Goal: Information Seeking & Learning: Learn about a topic

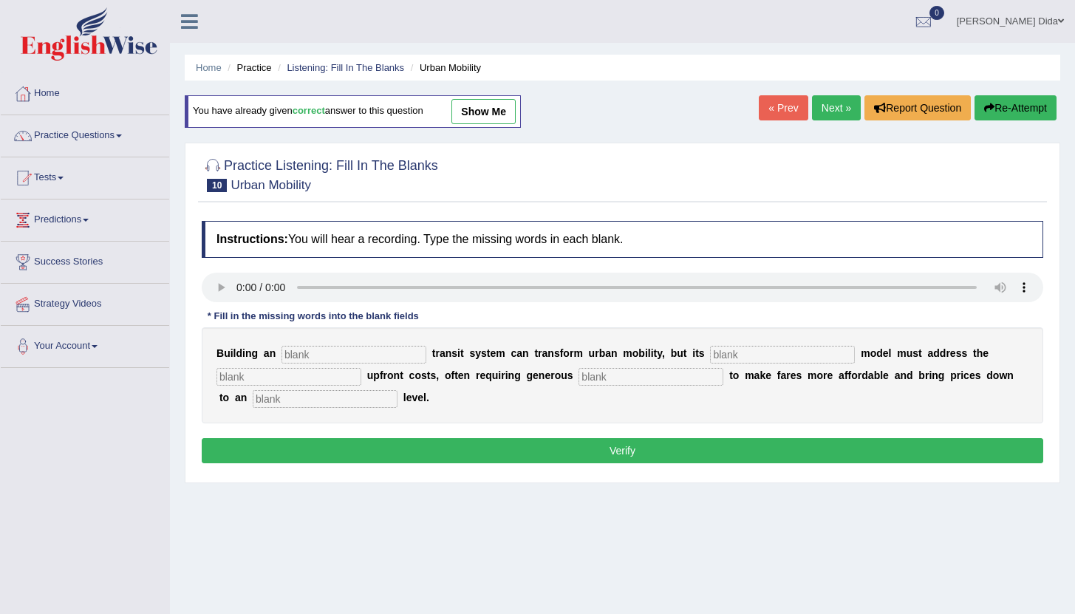
click at [832, 108] on link "Next »" at bounding box center [836, 107] width 49 height 25
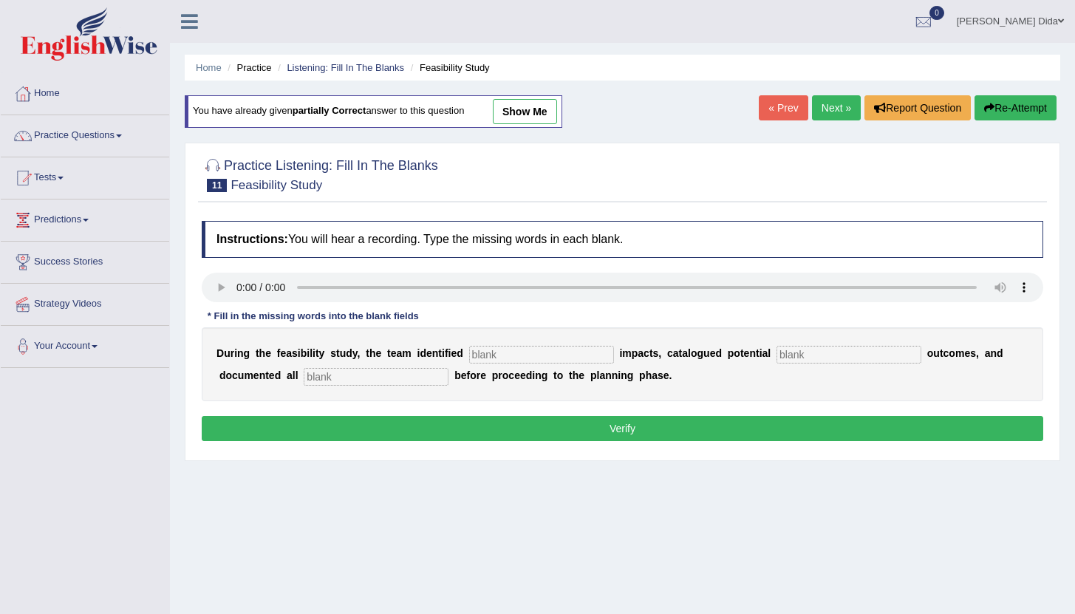
click at [506, 356] on input "text" at bounding box center [541, 355] width 145 height 18
type input "se"
type input "negative"
type input "risks"
click at [537, 352] on input "se" at bounding box center [541, 355] width 145 height 18
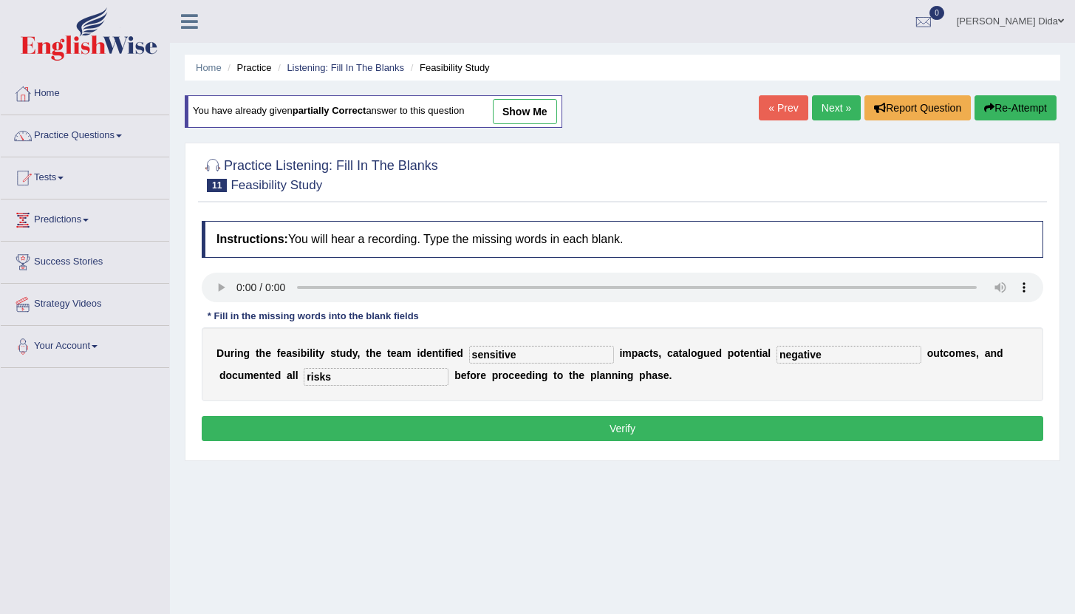
type input "sensitive"
click at [611, 426] on button "Verify" at bounding box center [622, 428] width 841 height 25
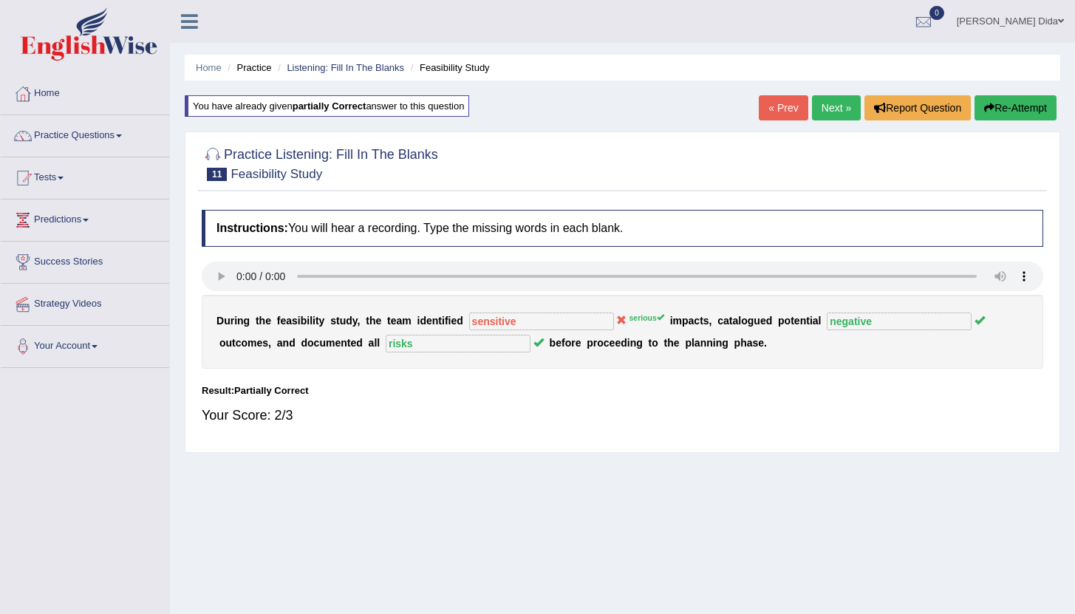
click at [995, 112] on button "Re-Attempt" at bounding box center [1015, 107] width 82 height 25
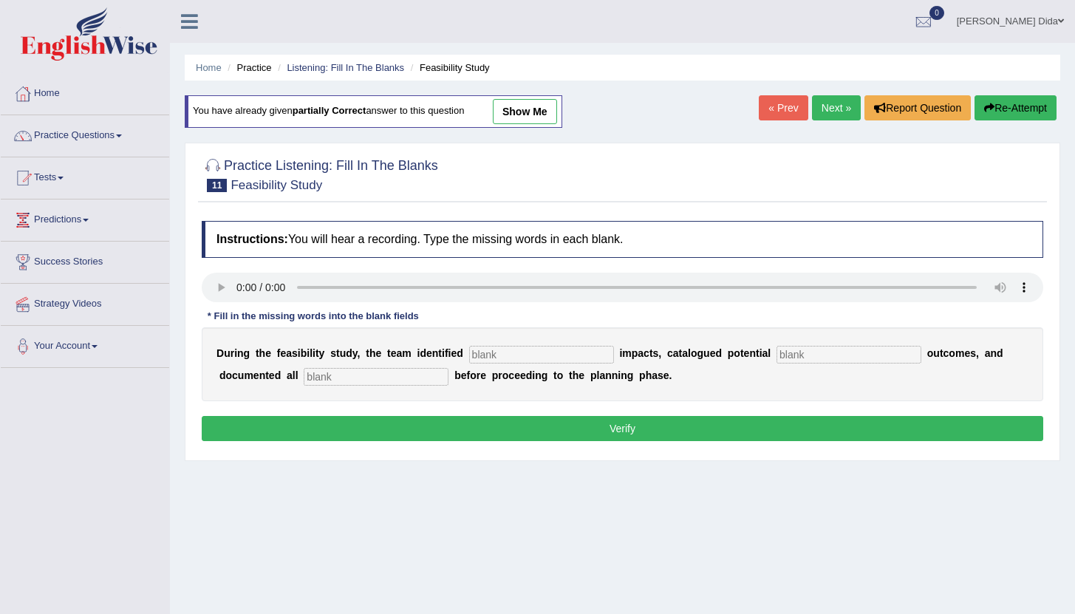
click at [519, 350] on input "text" at bounding box center [541, 355] width 145 height 18
type input "serious"
type input "negative"
type input "risks"
click at [625, 431] on button "Verify" at bounding box center [622, 428] width 841 height 25
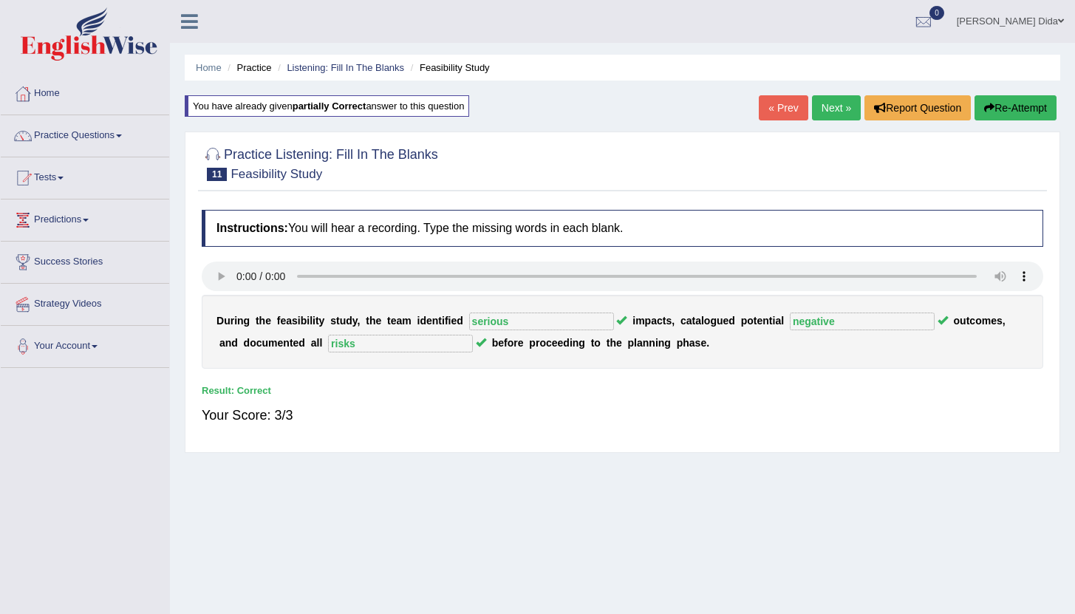
click at [822, 108] on link "Next »" at bounding box center [836, 107] width 49 height 25
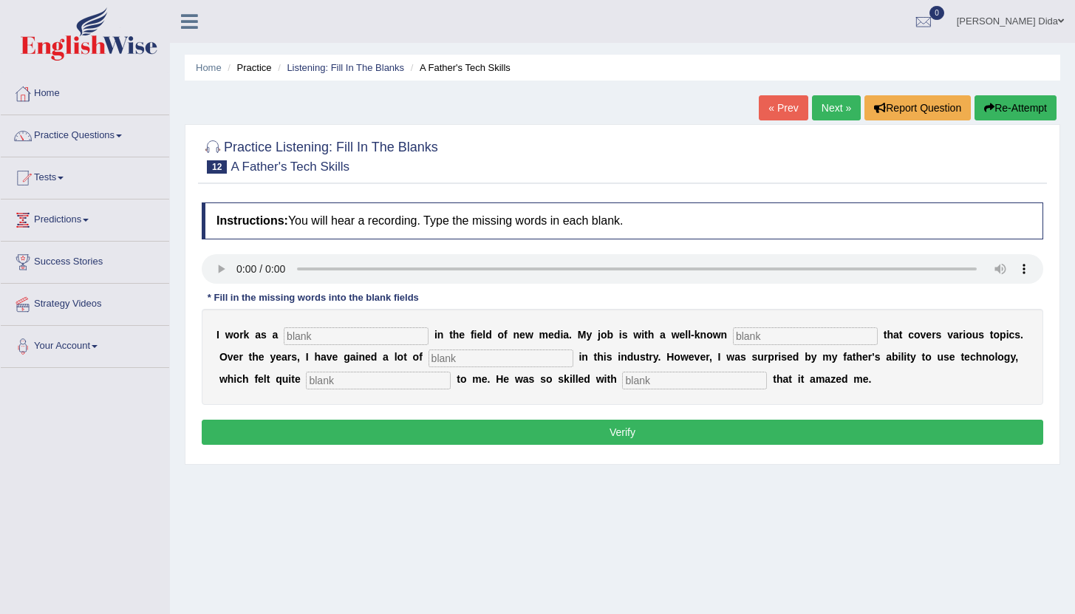
click at [315, 338] on input "text" at bounding box center [356, 336] width 145 height 18
type input "journalist"
type input "agency"
type input "experience"
type input "scary"
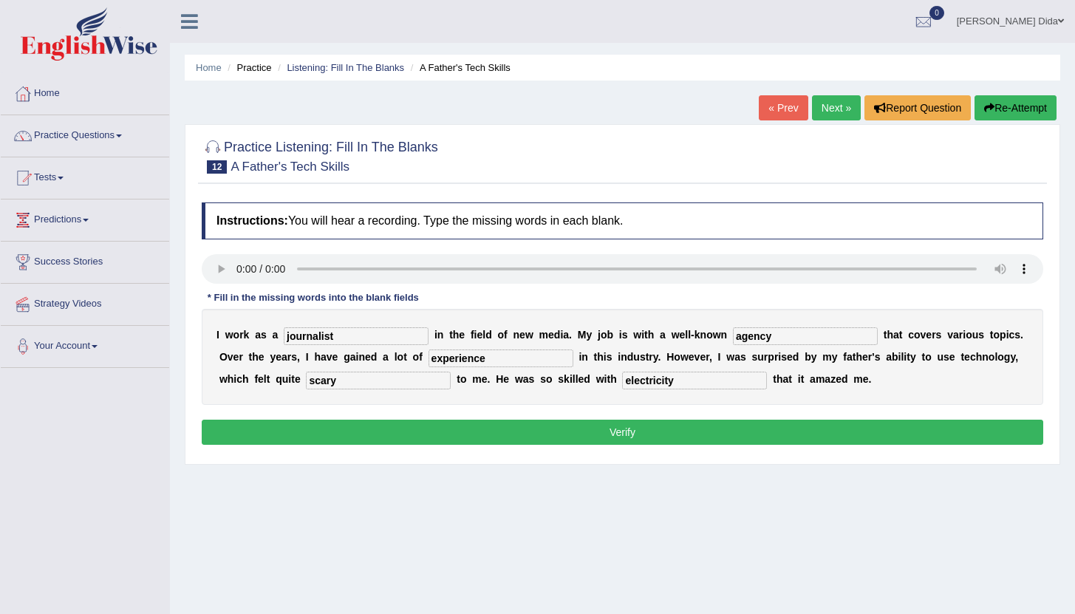
type input "electricity"
click at [416, 442] on button "Verify" at bounding box center [622, 432] width 841 height 25
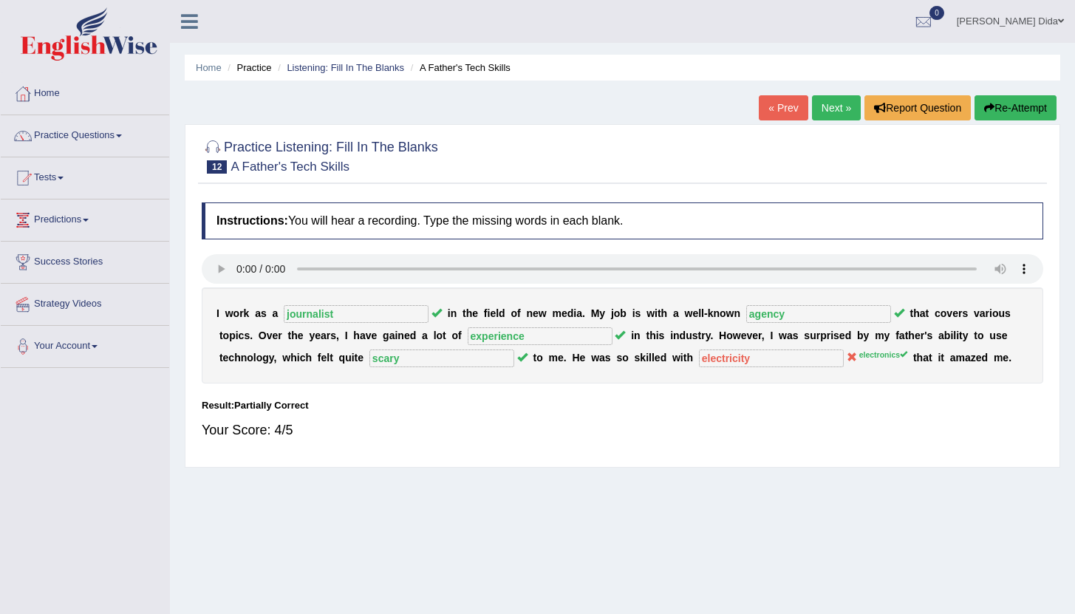
click at [1017, 117] on button "Re-Attempt" at bounding box center [1015, 107] width 82 height 25
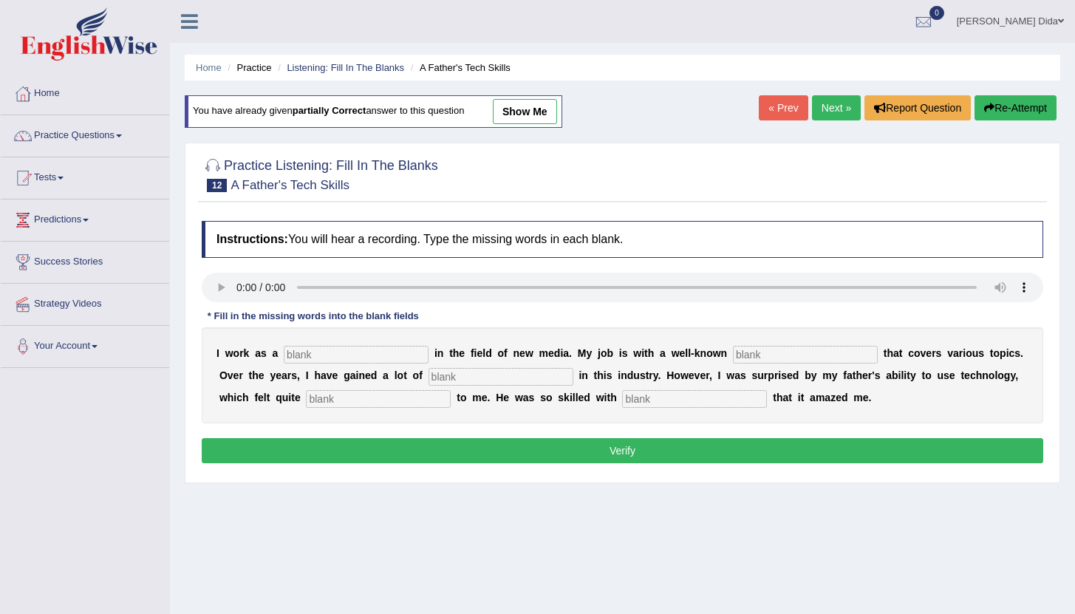
click at [401, 360] on input "text" at bounding box center [356, 355] width 145 height 18
type input "journalist"
type input "agency"
type input "experience"
type input "scary"
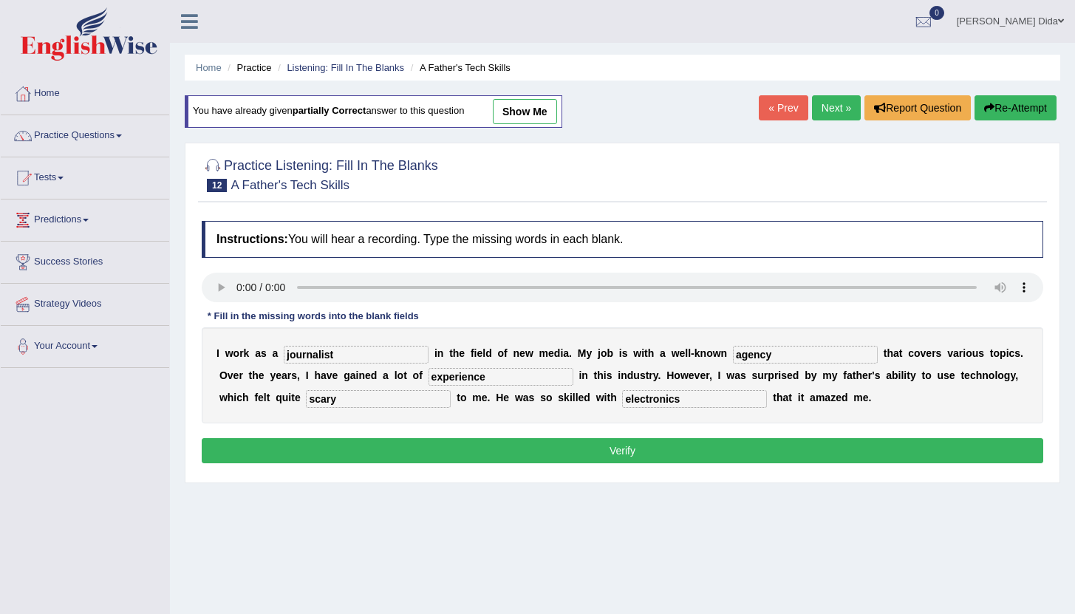
type input "electronics"
click at [504, 445] on button "Verify" at bounding box center [622, 450] width 841 height 25
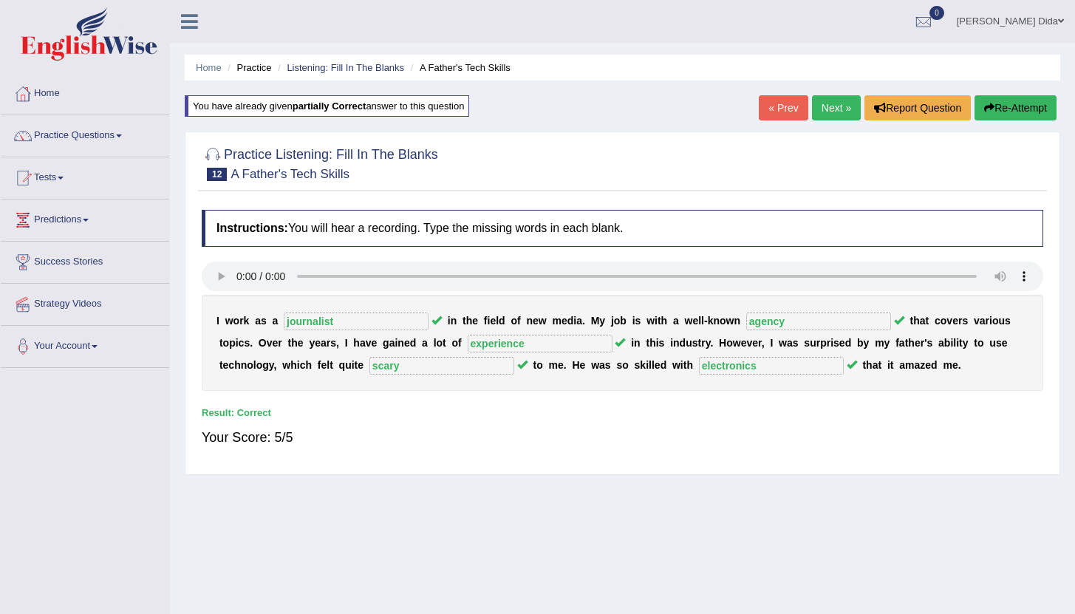
click at [833, 109] on link "Next »" at bounding box center [836, 107] width 49 height 25
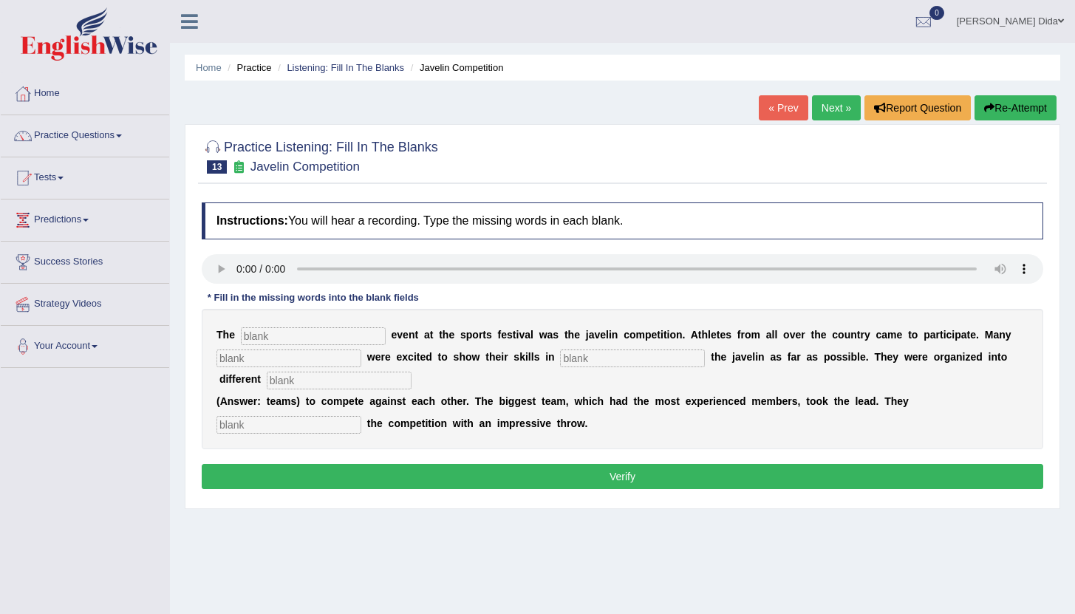
drag, startPoint x: 296, startPoint y: 335, endPoint x: 287, endPoint y: 328, distance: 11.1
click at [295, 335] on input "text" at bounding box center [313, 336] width 145 height 18
type input "biggest"
type input "people"
type input "throwing"
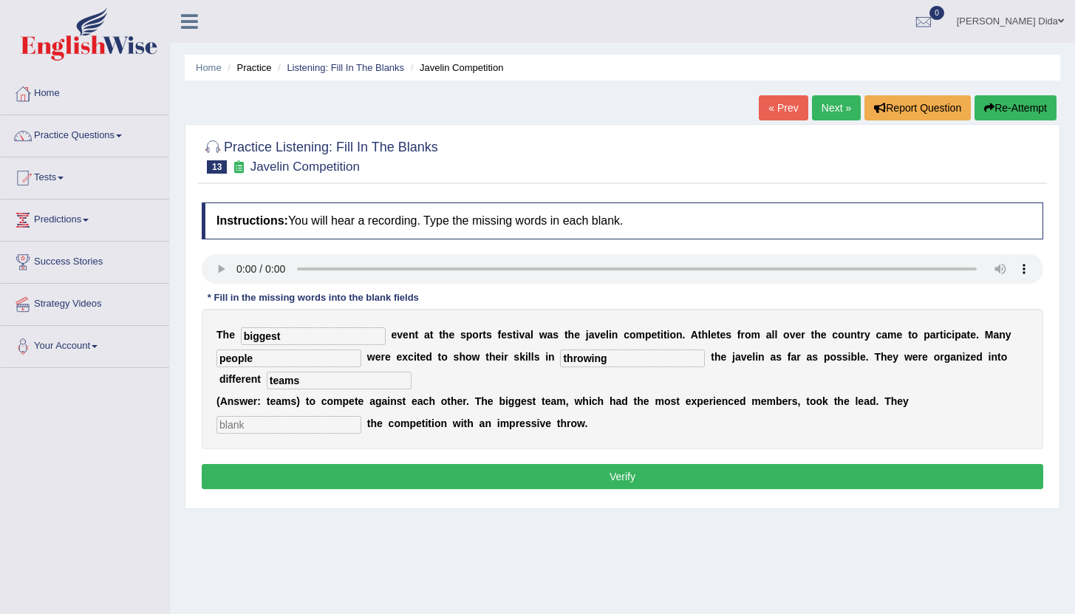
type input "teams"
type input "started"
click at [506, 474] on button "Verify" at bounding box center [622, 476] width 841 height 25
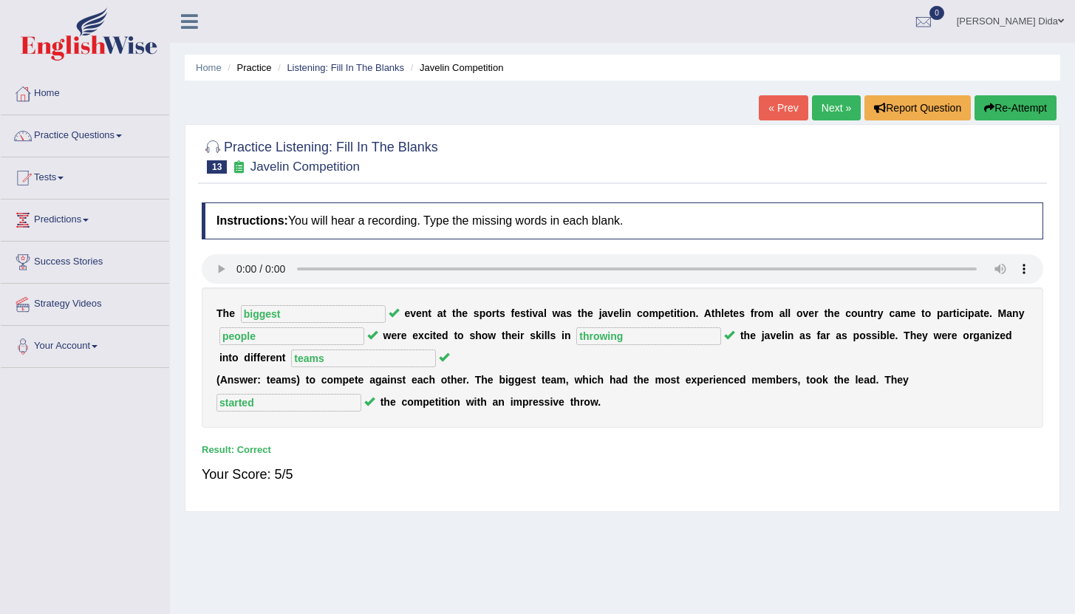
click at [823, 112] on link "Next »" at bounding box center [836, 107] width 49 height 25
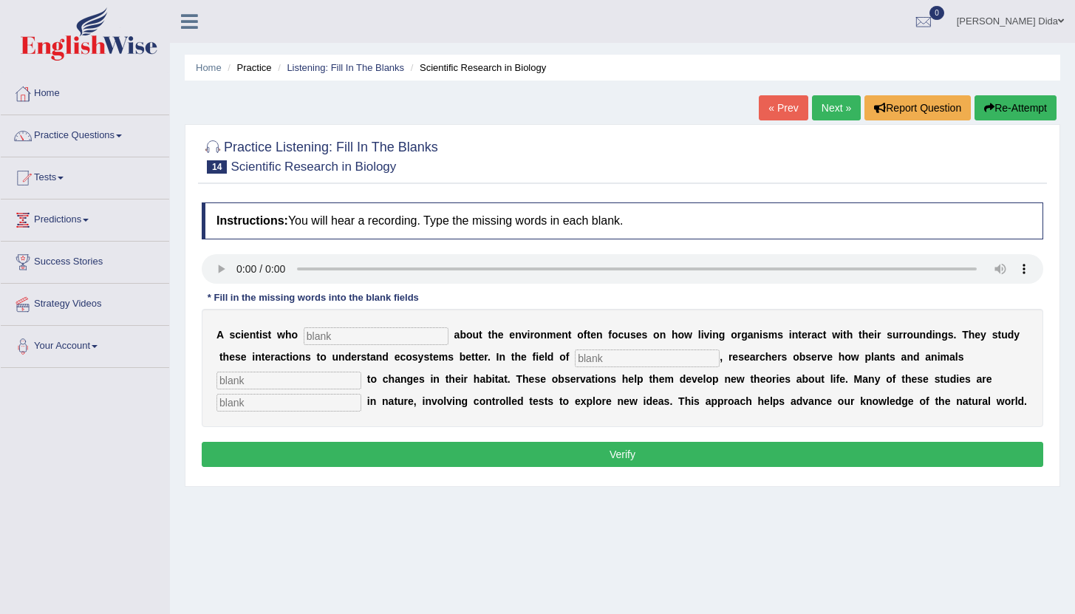
click at [355, 332] on input "text" at bounding box center [376, 336] width 145 height 18
type input "cares"
type input "biology"
type input "response"
type input "experimental"
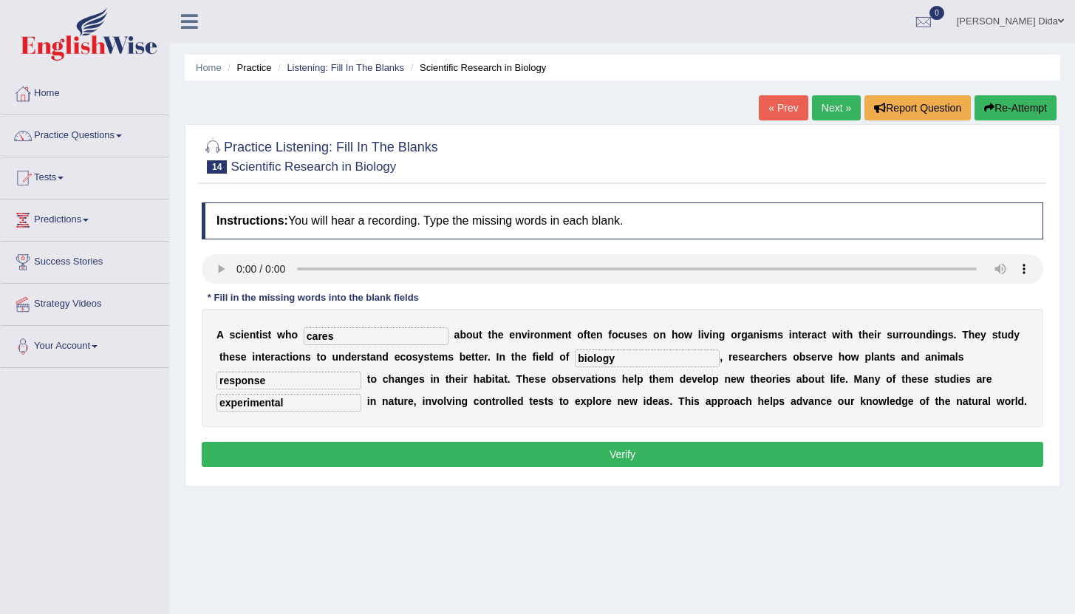
click at [380, 450] on button "Verify" at bounding box center [622, 454] width 841 height 25
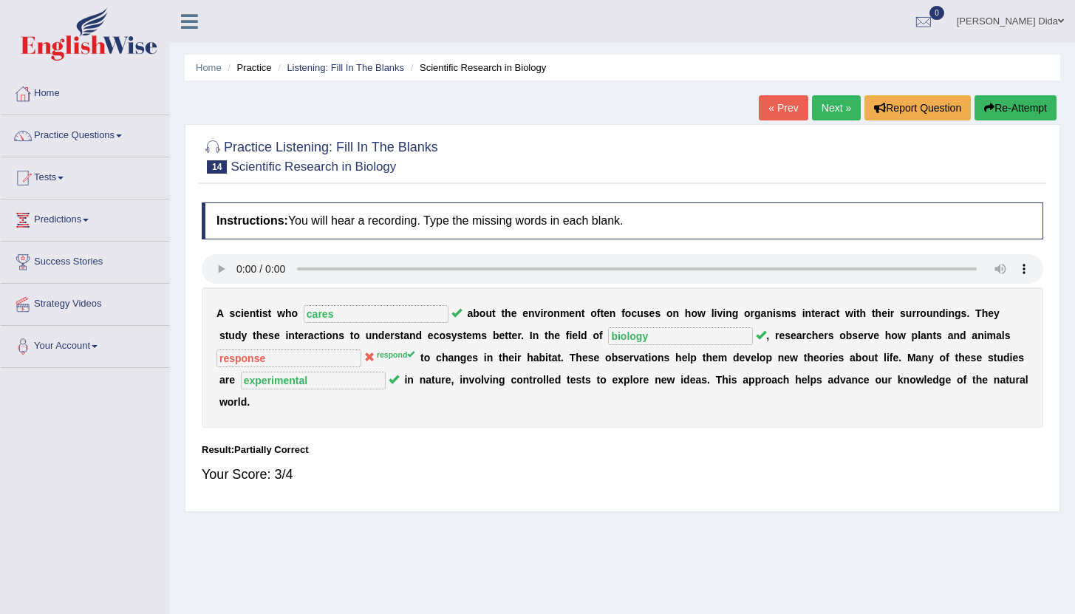
click at [997, 106] on button "Re-Attempt" at bounding box center [1015, 107] width 82 height 25
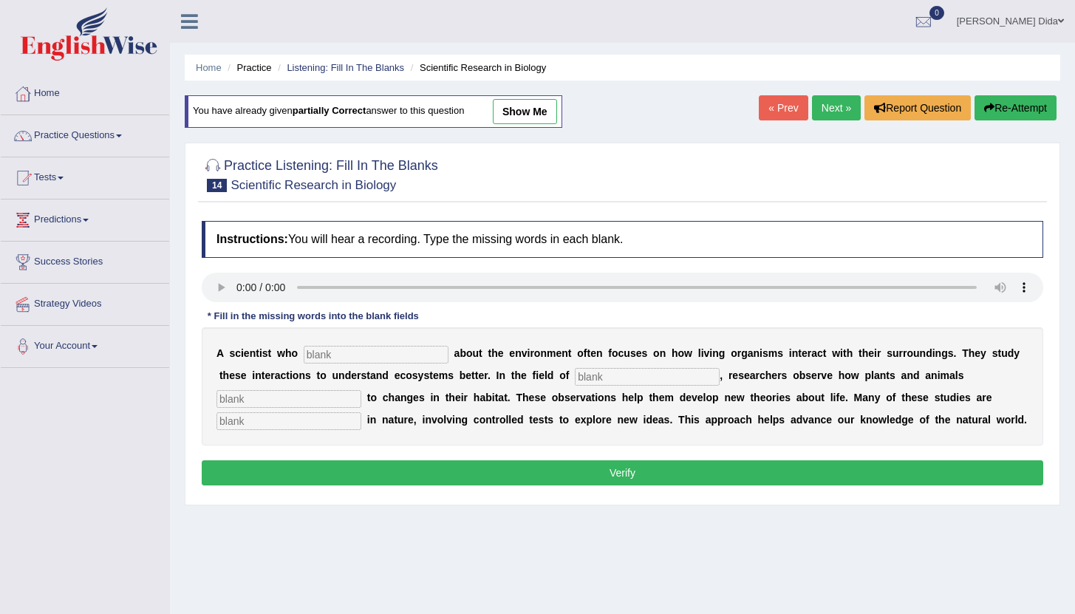
click at [359, 355] on input "text" at bounding box center [376, 355] width 145 height 18
type input "cares"
type input "biology"
type input "respond"
type input "experimental"
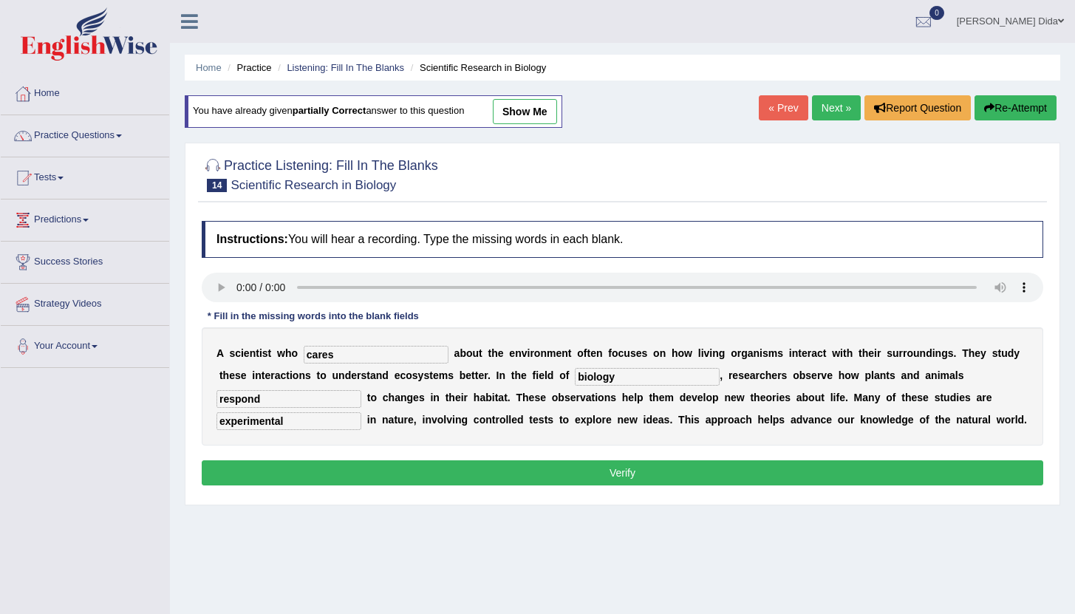
click at [368, 478] on button "Verify" at bounding box center [622, 472] width 841 height 25
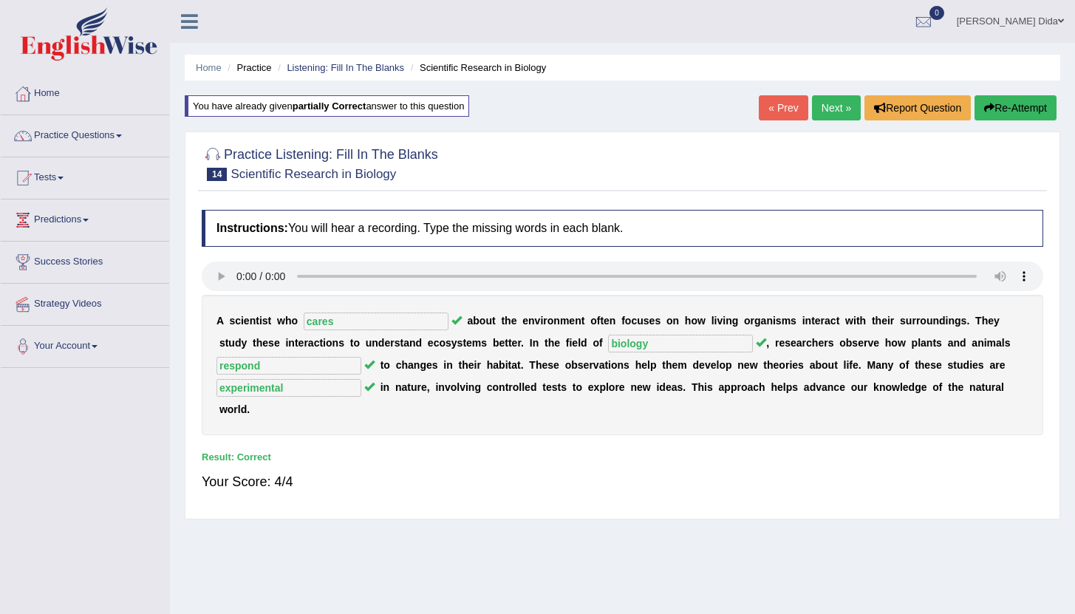
click at [835, 106] on link "Next »" at bounding box center [836, 107] width 49 height 25
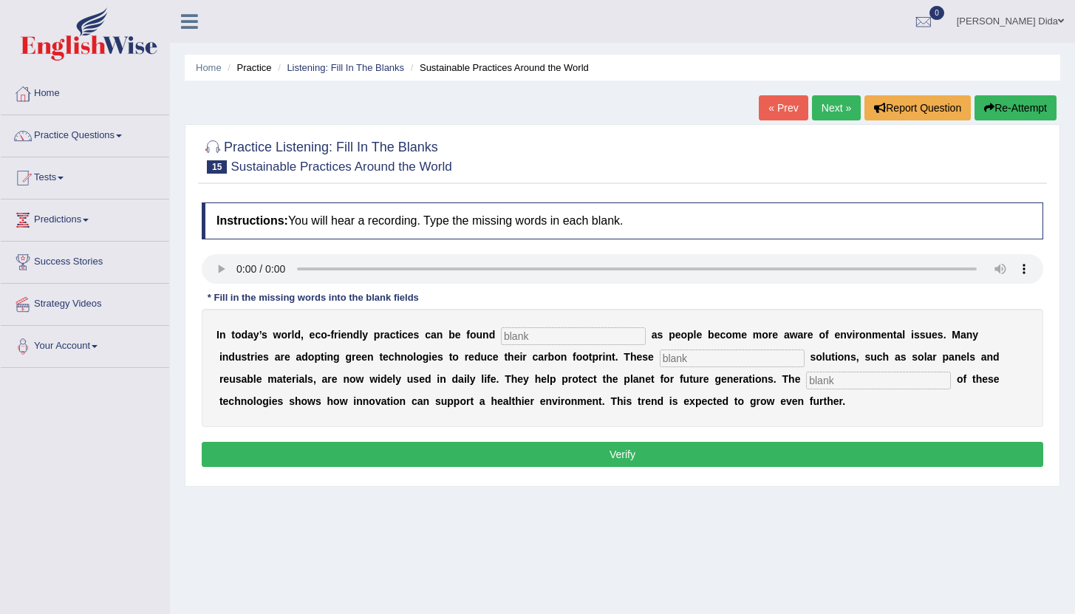
click at [556, 341] on input "text" at bounding box center [573, 336] width 145 height 18
type input "everywhere"
type input "sustanable"
type input "application"
click at [618, 457] on button "Verify" at bounding box center [622, 454] width 841 height 25
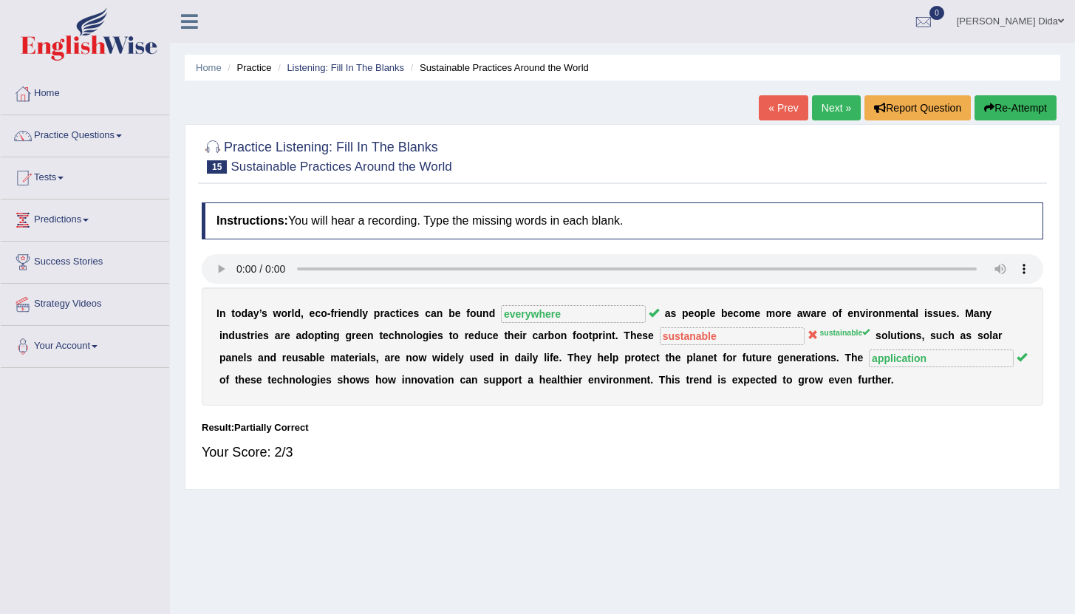
click at [1014, 106] on button "Re-Attempt" at bounding box center [1015, 107] width 82 height 25
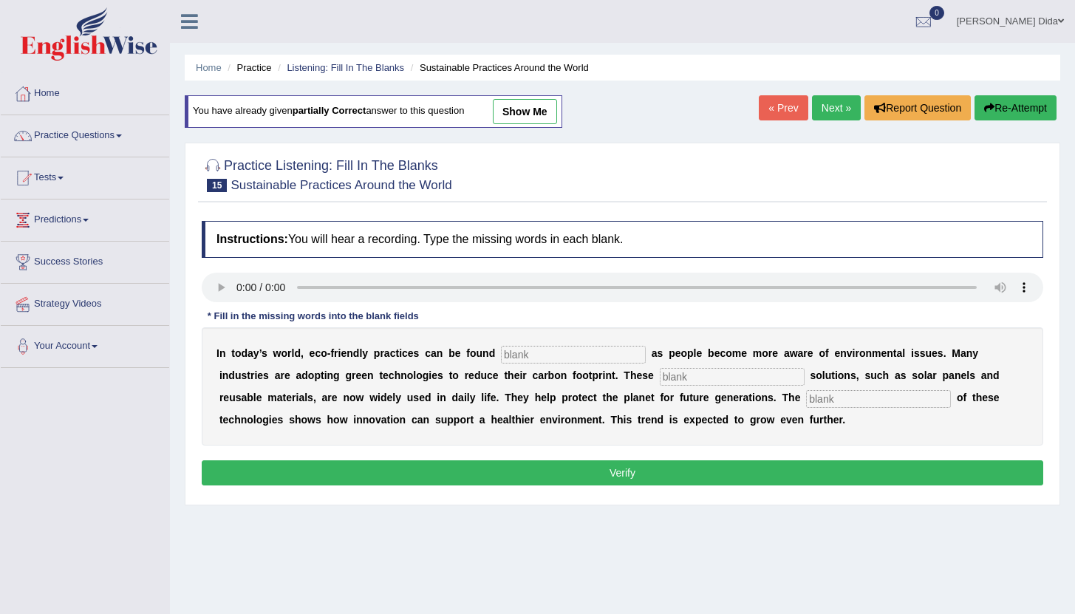
click at [539, 351] on input "text" at bounding box center [573, 355] width 145 height 18
type input "everywhere"
type input "sustainable"
type input "application"
click at [635, 474] on button "Verify" at bounding box center [622, 472] width 841 height 25
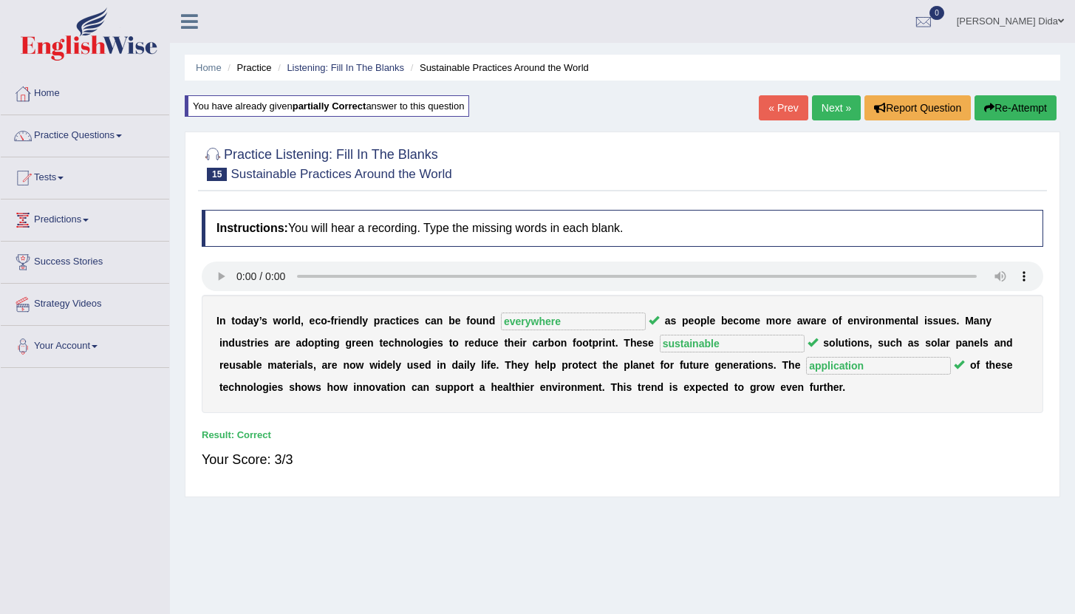
click at [827, 111] on link "Next »" at bounding box center [836, 107] width 49 height 25
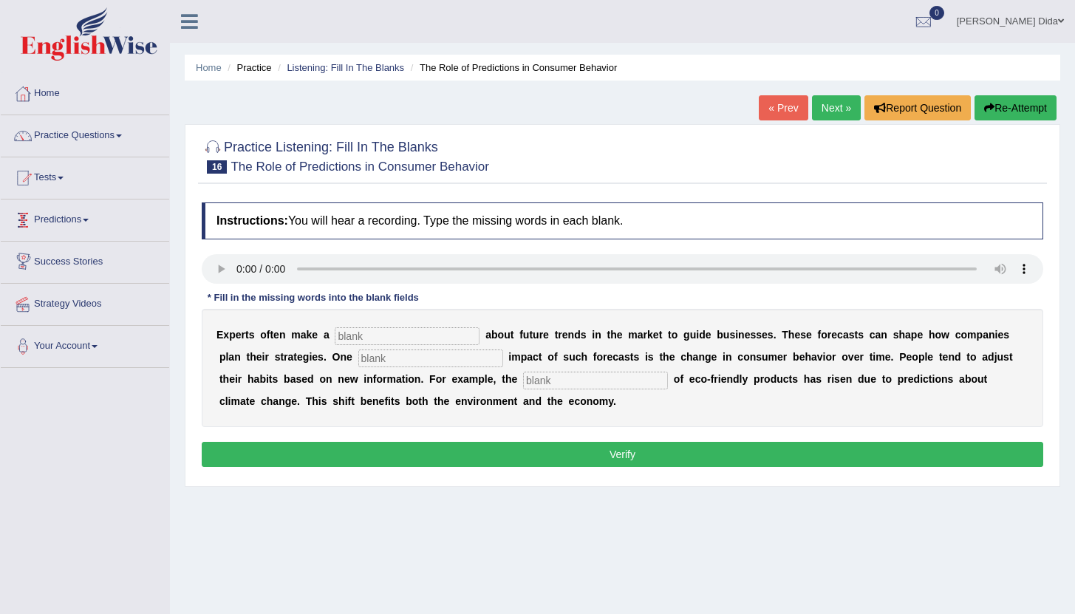
click at [369, 339] on input "text" at bounding box center [407, 336] width 145 height 18
type input "predicts"
click at [392, 336] on input "predicts" at bounding box center [407, 336] width 145 height 18
click at [402, 362] on input "text" at bounding box center [430, 358] width 145 height 18
type input "profound"
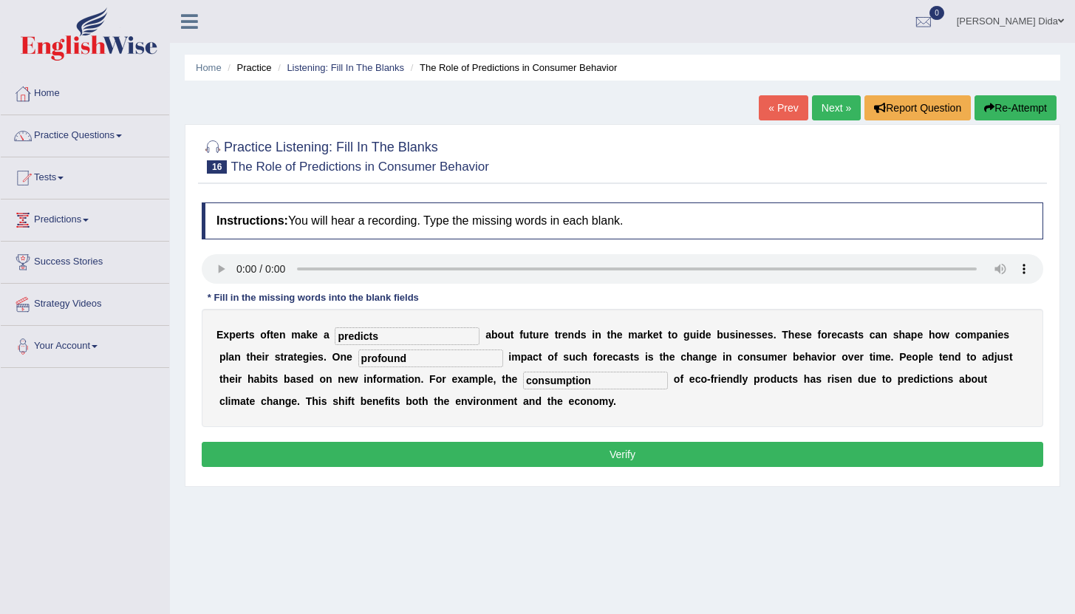
type input "consumption"
click at [452, 453] on button "Verify" at bounding box center [622, 454] width 841 height 25
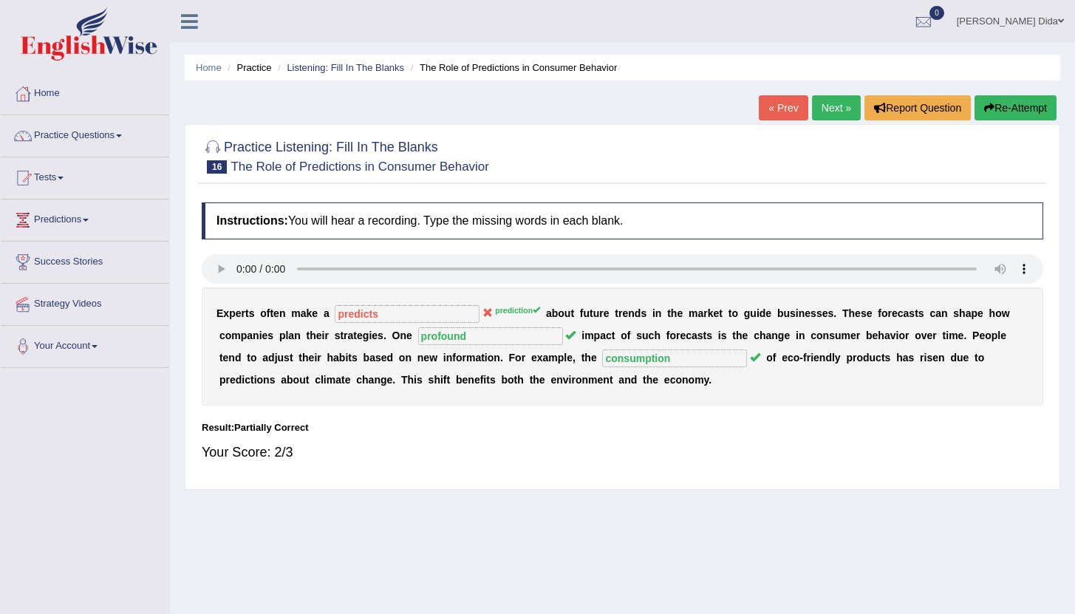
click at [997, 112] on button "Re-Attempt" at bounding box center [1015, 107] width 82 height 25
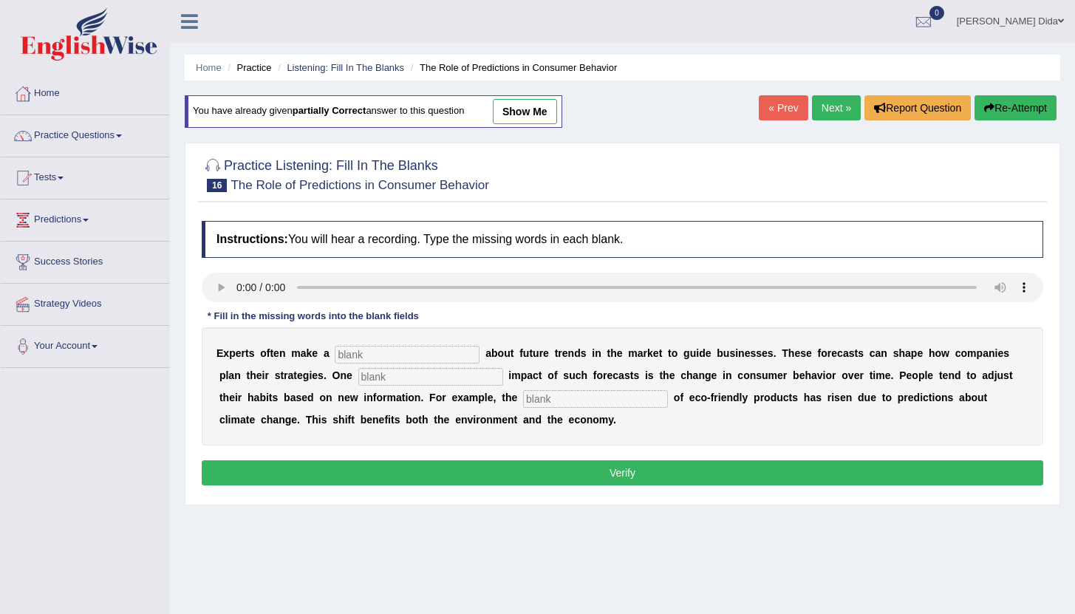
click at [400, 354] on input "text" at bounding box center [407, 355] width 145 height 18
type input "prediction"
type input "profound"
type input "consumption"
click at [544, 480] on button "Verify" at bounding box center [622, 472] width 841 height 25
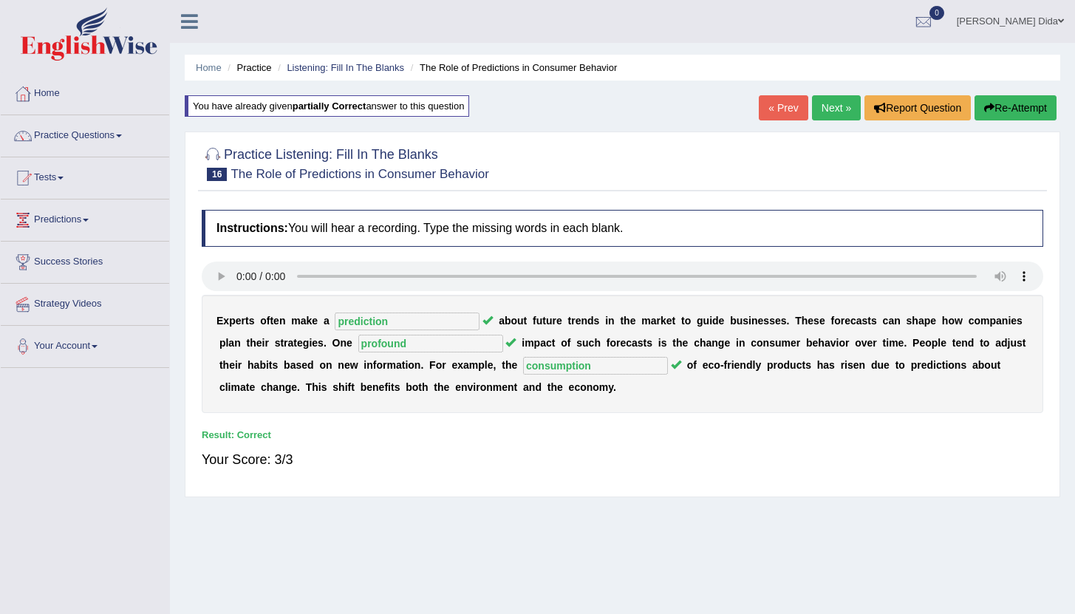
click at [815, 109] on link "Next »" at bounding box center [836, 107] width 49 height 25
